Goal: Information Seeking & Learning: Learn about a topic

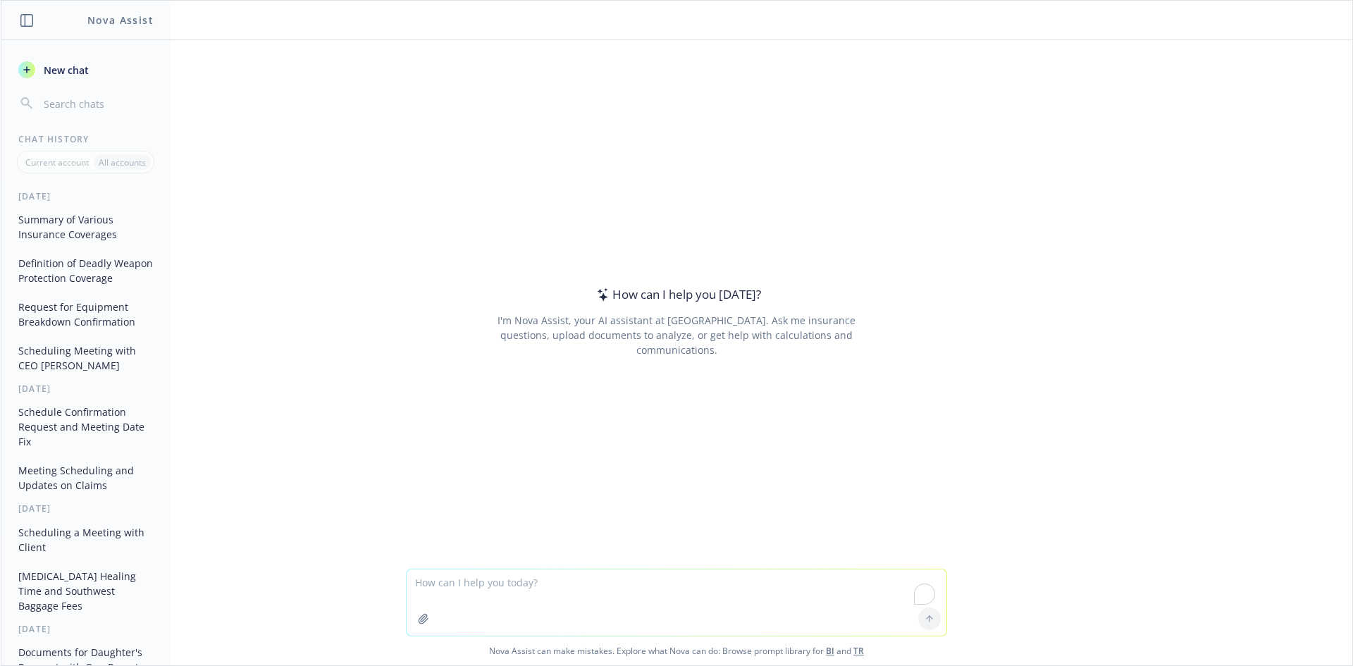
click at [63, 164] on p "Current account" at bounding box center [56, 162] width 63 height 12
click at [80, 241] on button "Summary of Various Insurance Coverages" at bounding box center [86, 227] width 146 height 38
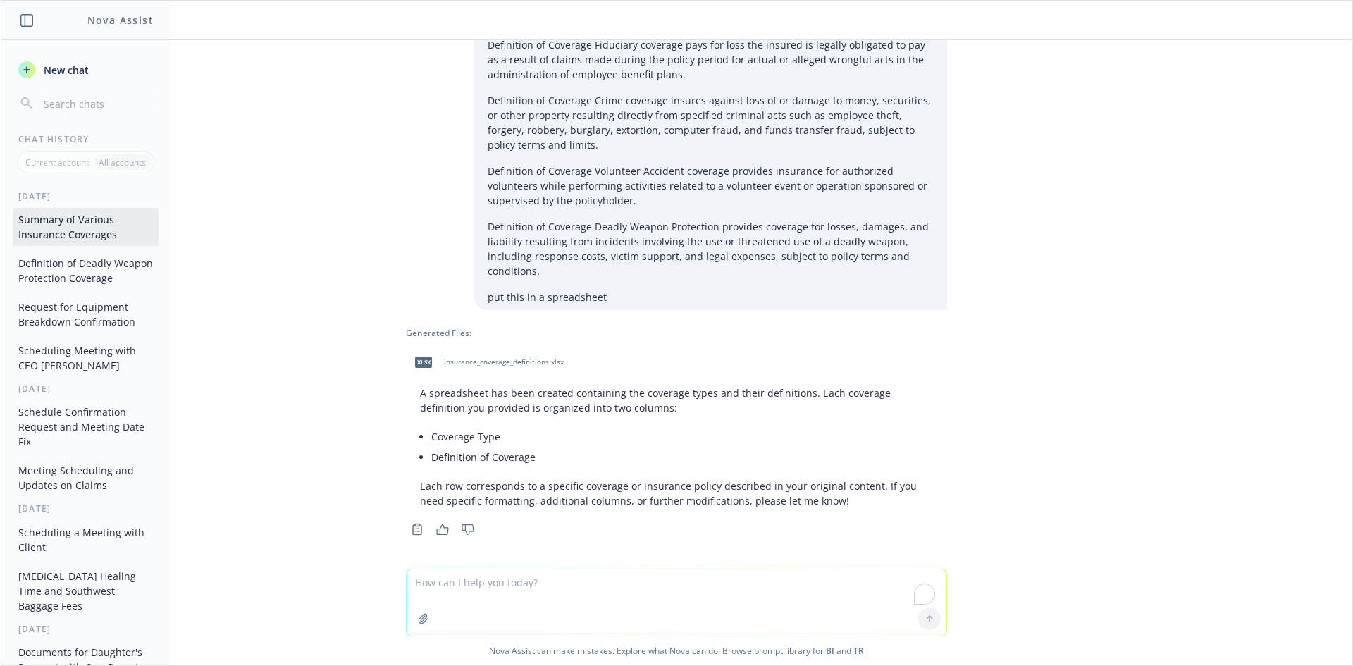
scroll to position [900, 0]
